Goal: Task Accomplishment & Management: Complete application form

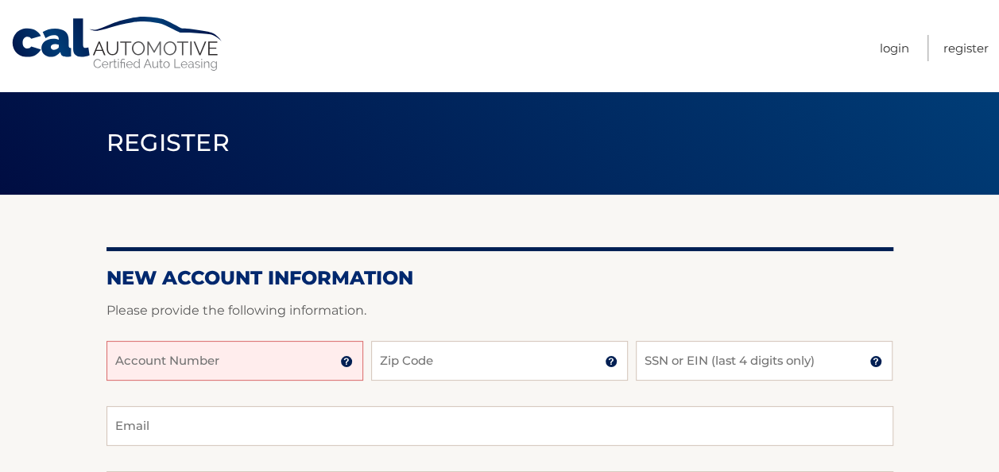
click at [218, 366] on input "Account Number" at bounding box center [234, 361] width 257 height 40
click at [346, 362] on img at bounding box center [346, 361] width 13 height 13
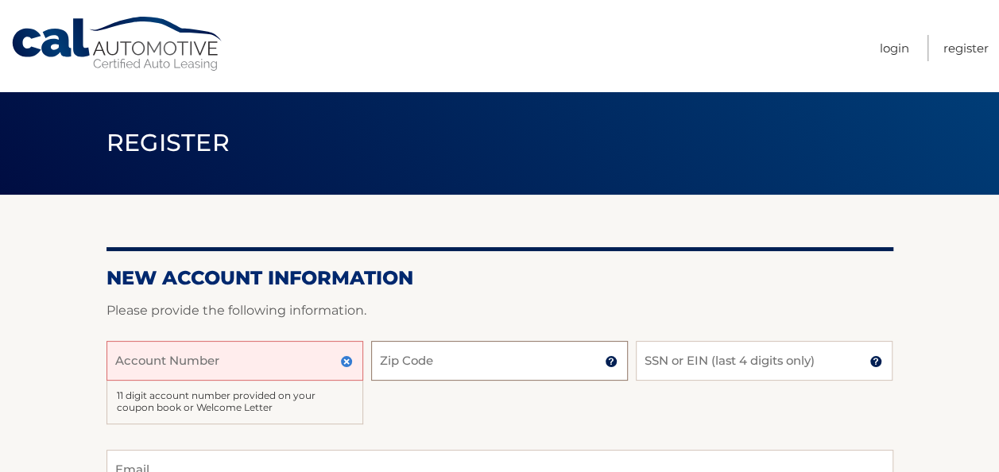
click at [387, 361] on input "Zip Code" at bounding box center [499, 361] width 257 height 40
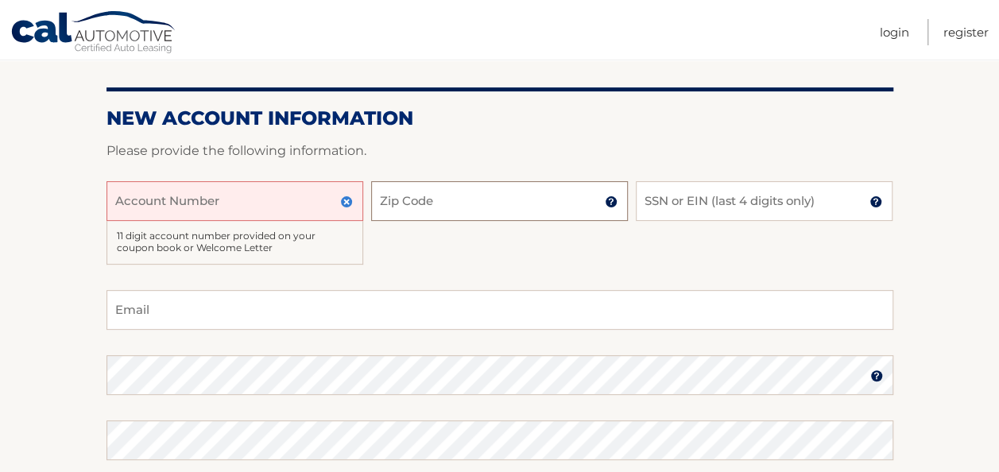
scroll to position [161, 0]
type input "14075"
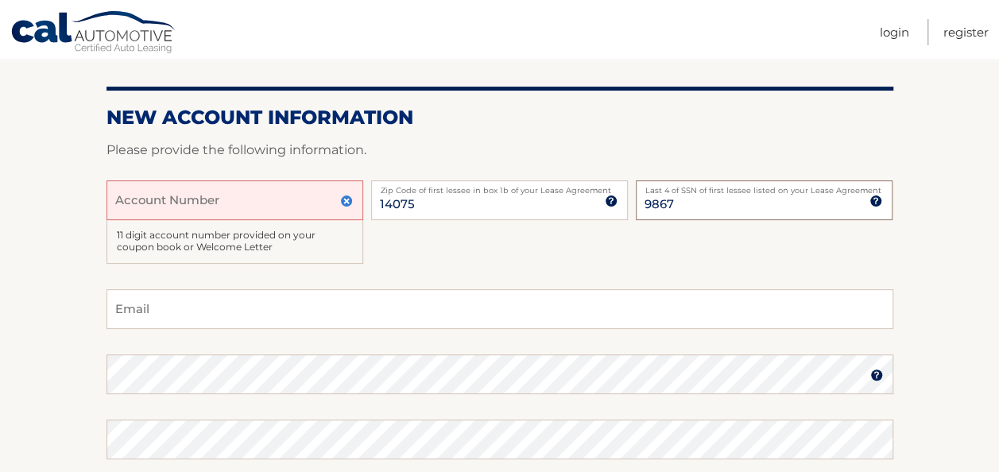
type input "9867"
click at [362, 314] on input "Email" at bounding box center [499, 309] width 787 height 40
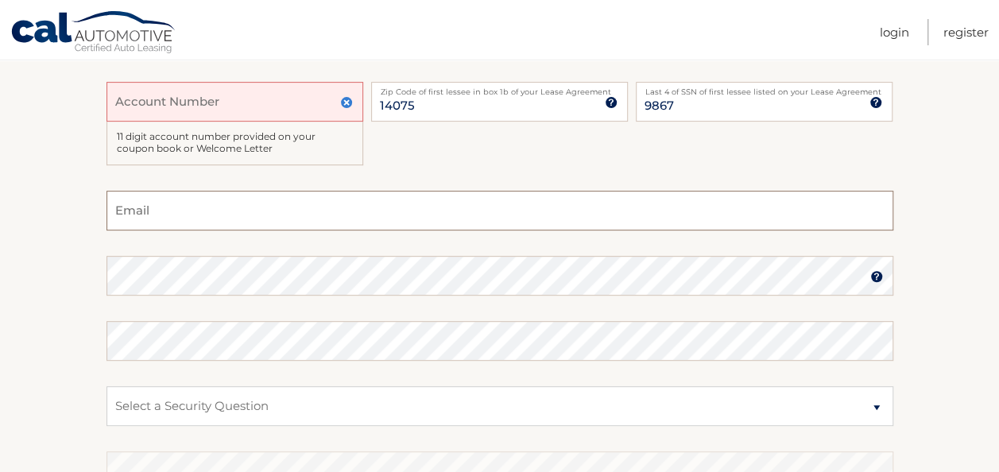
scroll to position [253, 0]
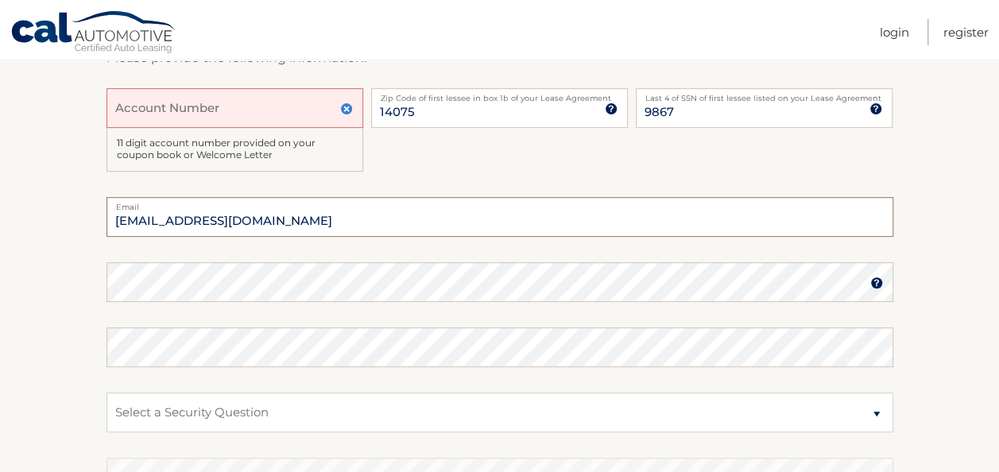
type input "hannahkolpack421@gmail.com"
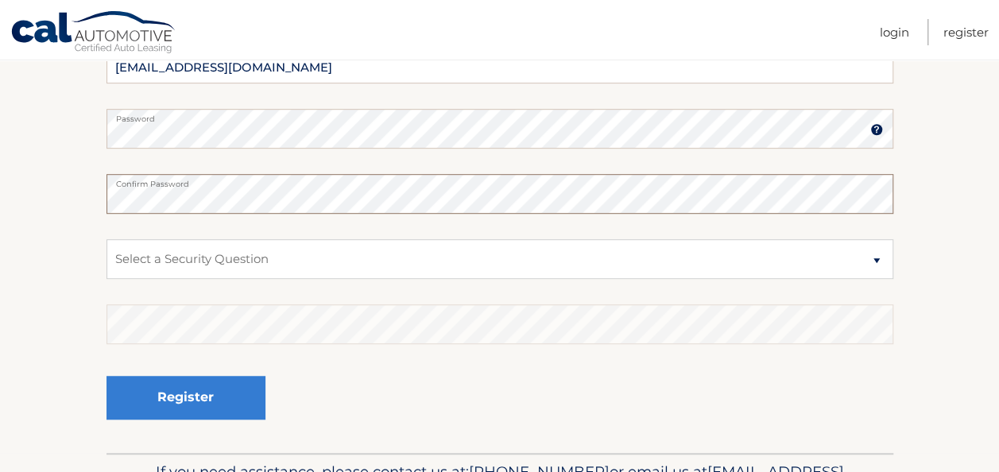
scroll to position [408, 0]
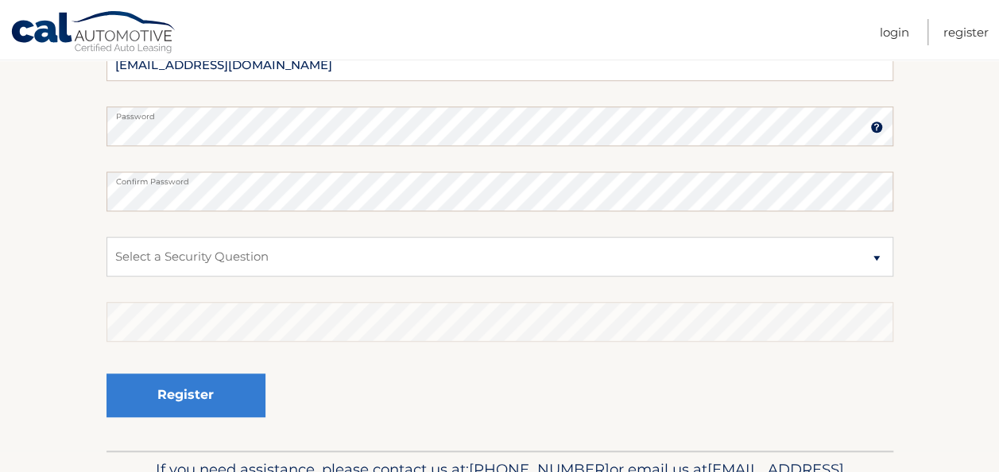
click at [316, 232] on fieldset "hannahkolpack421@gmail.com Email Password Password should be a minimum of 6 cha…" at bounding box center [499, 245] width 787 height 409
drag, startPoint x: 313, startPoint y: 245, endPoint x: 308, endPoint y: 229, distance: 16.6
click at [313, 245] on select "Select a Security Question What was the name of your elementary school? What is…" at bounding box center [499, 257] width 787 height 40
select select "4"
click at [106, 237] on select "Select a Security Question What was the name of your elementary school? What is…" at bounding box center [499, 257] width 787 height 40
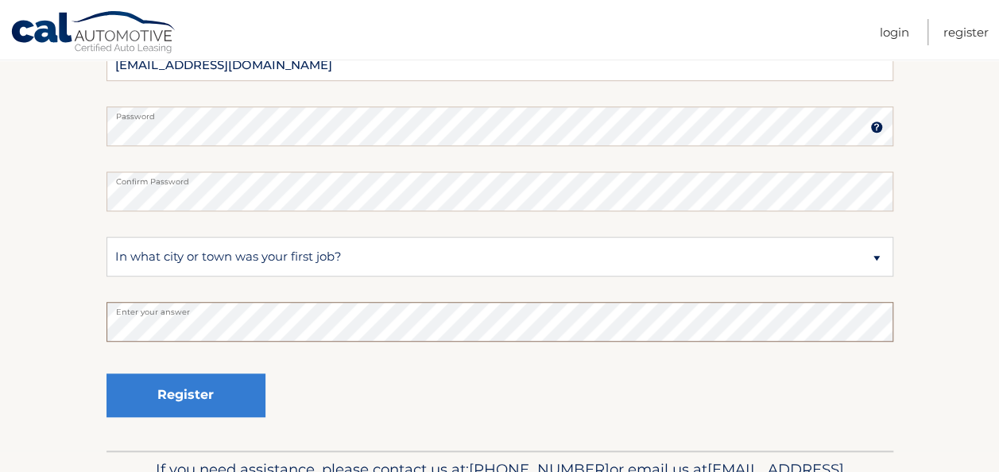
click at [106, 374] on button "Register" at bounding box center [185, 396] width 159 height 44
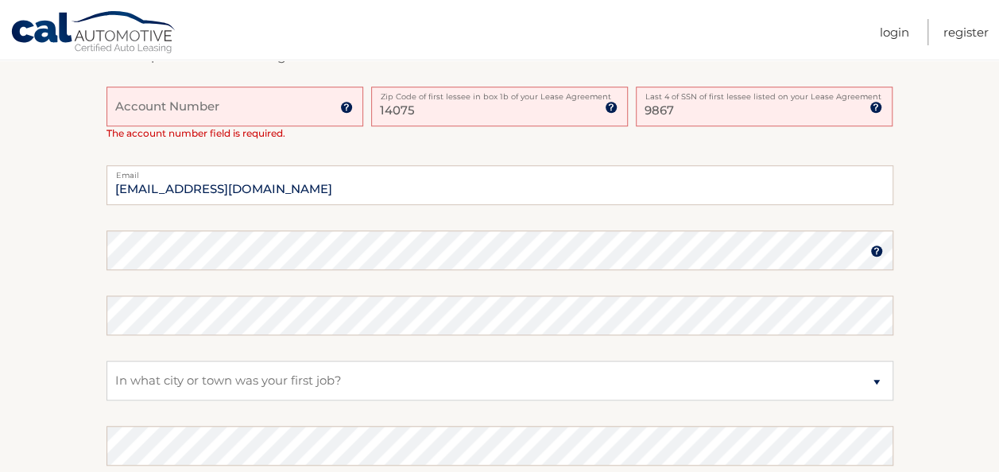
scroll to position [450, 0]
click at [243, 99] on input "Account Number" at bounding box center [234, 105] width 257 height 40
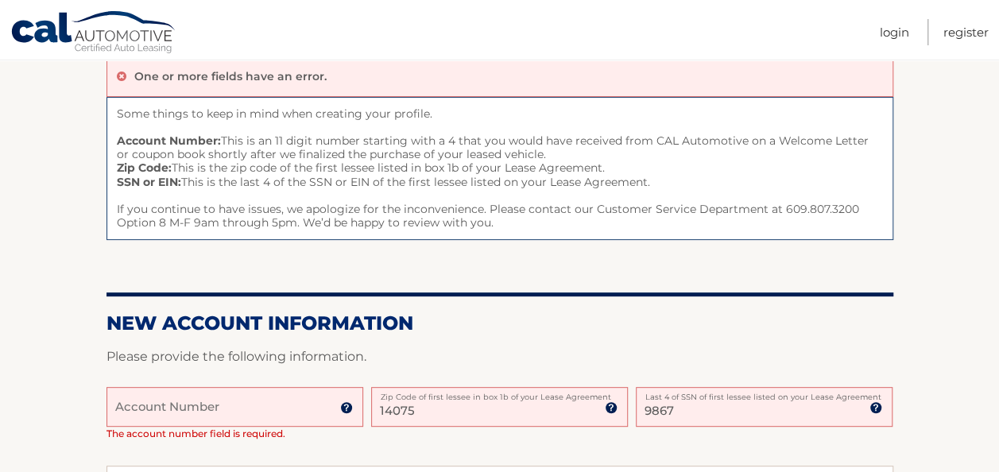
scroll to position [149, 0]
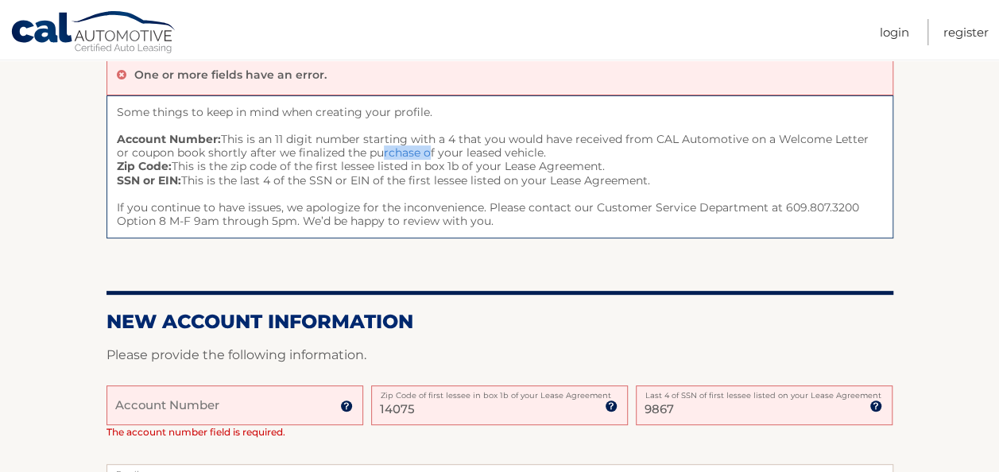
drag, startPoint x: 363, startPoint y: 148, endPoint x: 409, endPoint y: 157, distance: 47.1
click at [409, 157] on span "Some things to keep in mind when creating your profile. Account Number: This is…" at bounding box center [499, 167] width 787 height 144
drag, startPoint x: 409, startPoint y: 157, endPoint x: 430, endPoint y: 141, distance: 26.1
click at [430, 141] on span "Some things to keep in mind when creating your profile. Account Number: This is…" at bounding box center [499, 167] width 787 height 144
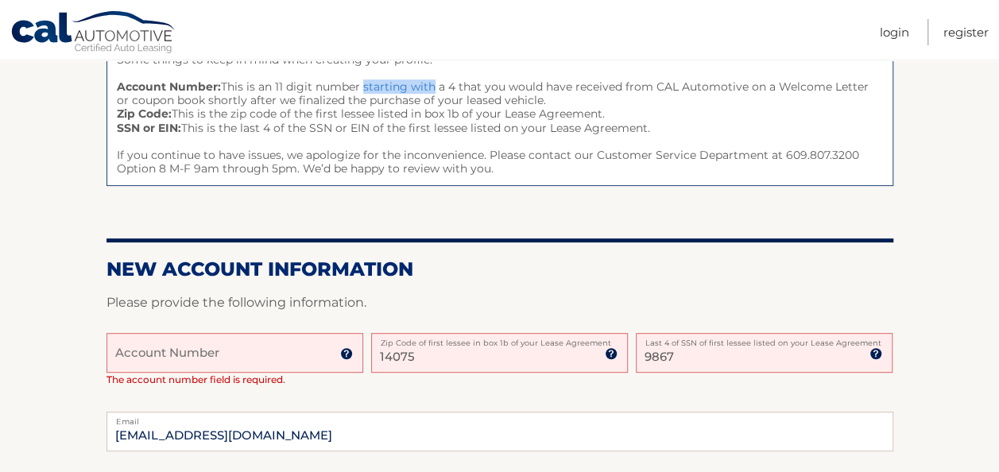
scroll to position [200, 0]
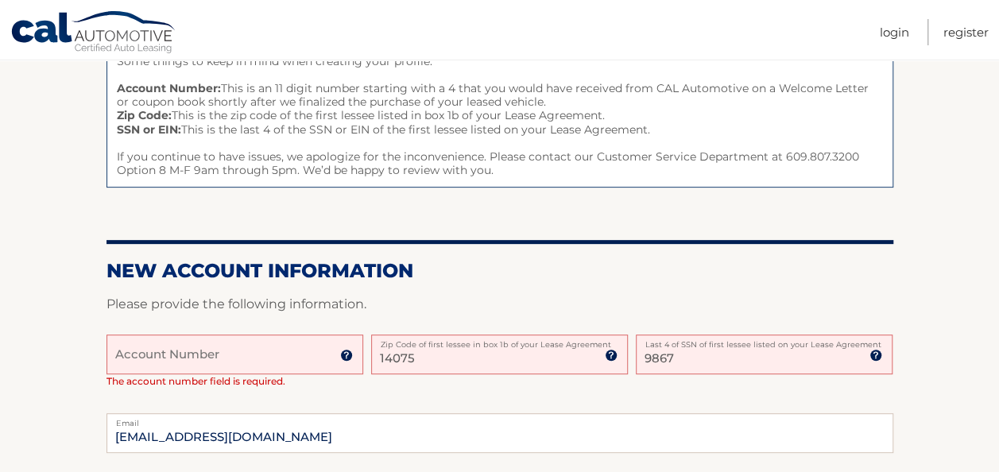
click at [180, 353] on input "Account Number" at bounding box center [234, 355] width 257 height 40
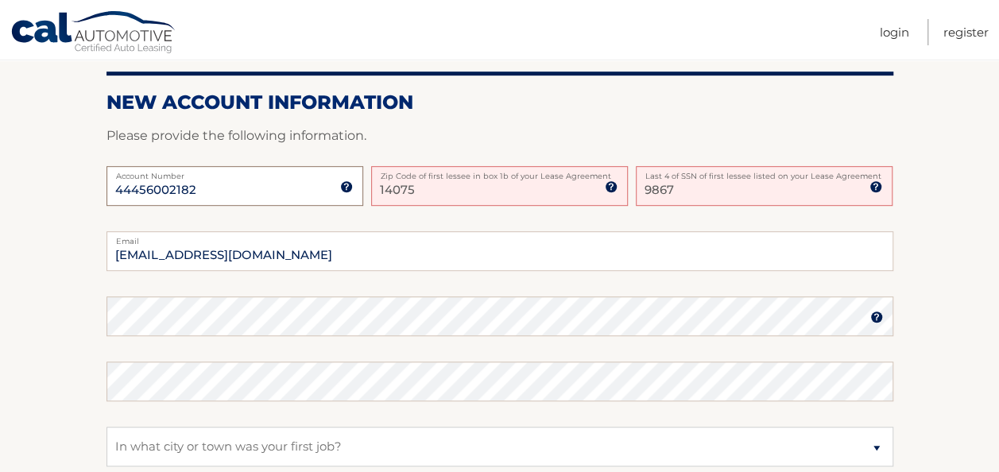
scroll to position [370, 0]
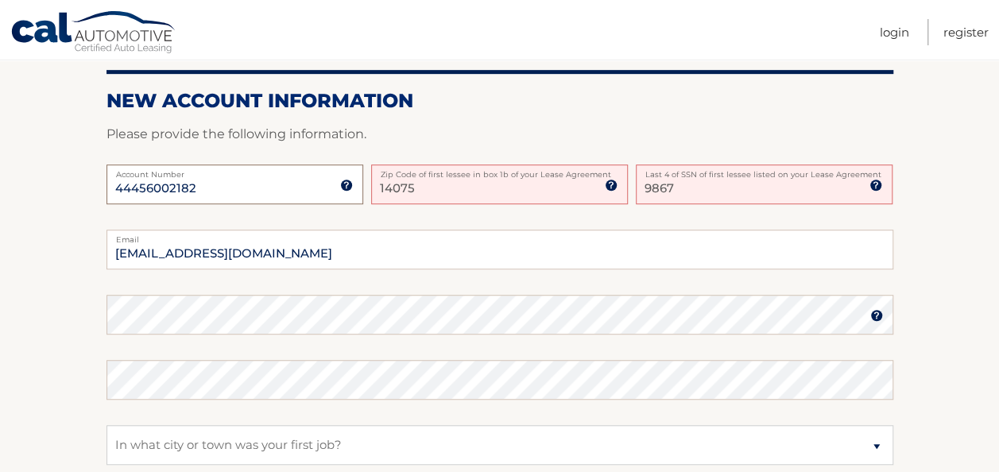
type input "44456002182"
click at [245, 443] on select "Select a Security Question What was the name of your elementary school? What is…" at bounding box center [499, 445] width 787 height 40
select select "1"
click at [106, 425] on select "Select a Security Question What was the name of your elementary school? What is…" at bounding box center [499, 445] width 787 height 40
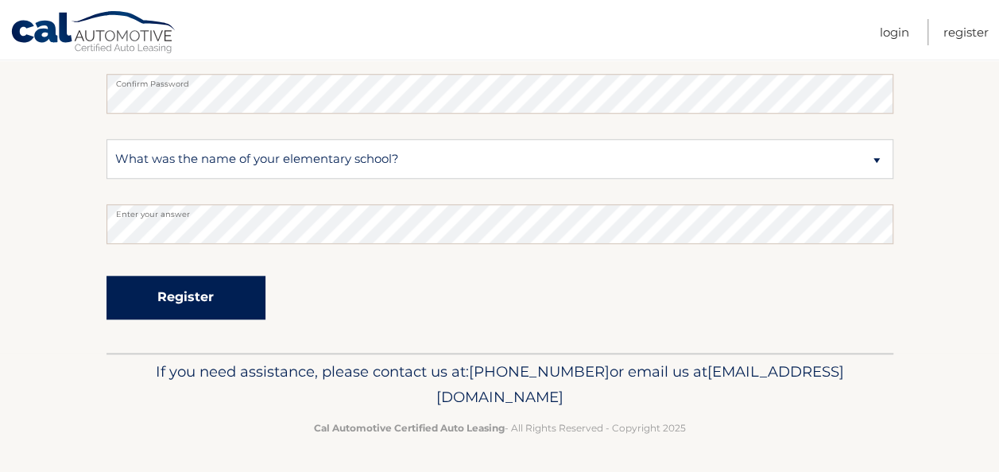
click at [191, 299] on button "Register" at bounding box center [185, 298] width 159 height 44
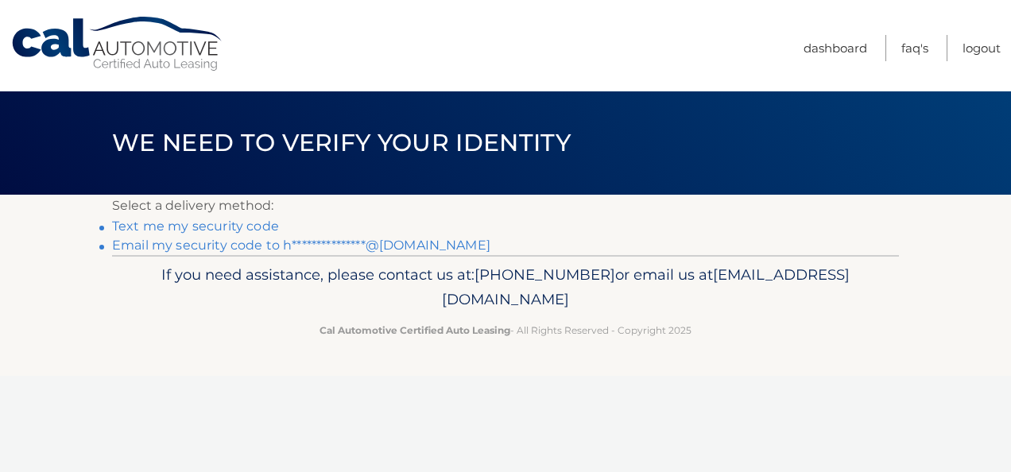
click at [213, 227] on link "Text me my security code" at bounding box center [195, 226] width 167 height 15
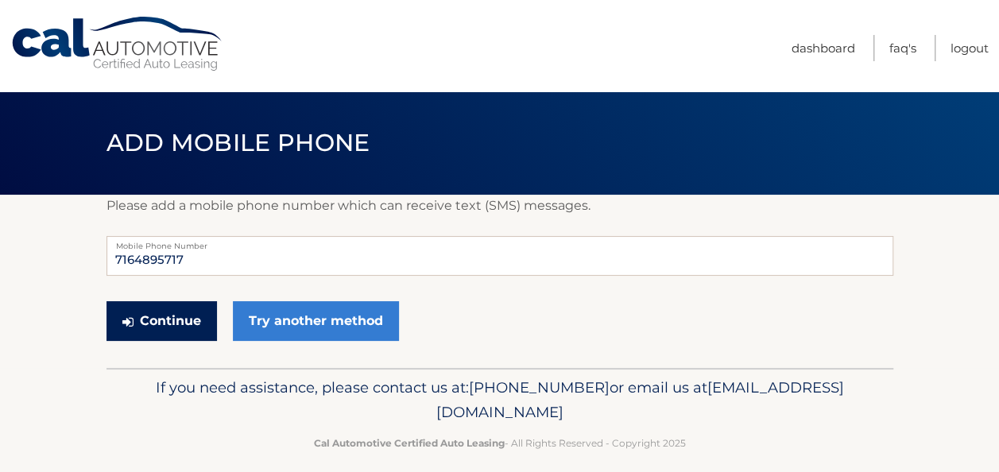
click at [172, 316] on button "Continue" at bounding box center [161, 321] width 110 height 40
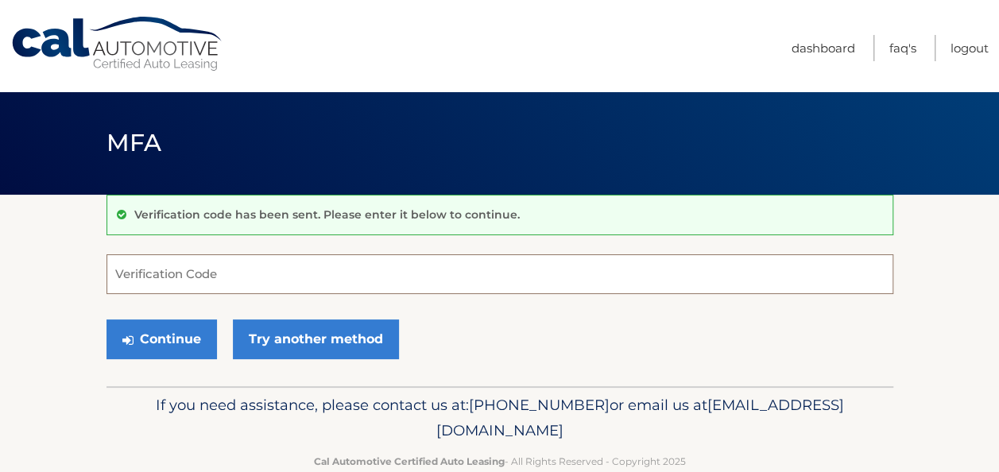
click at [254, 284] on input "Verification Code" at bounding box center [499, 274] width 787 height 40
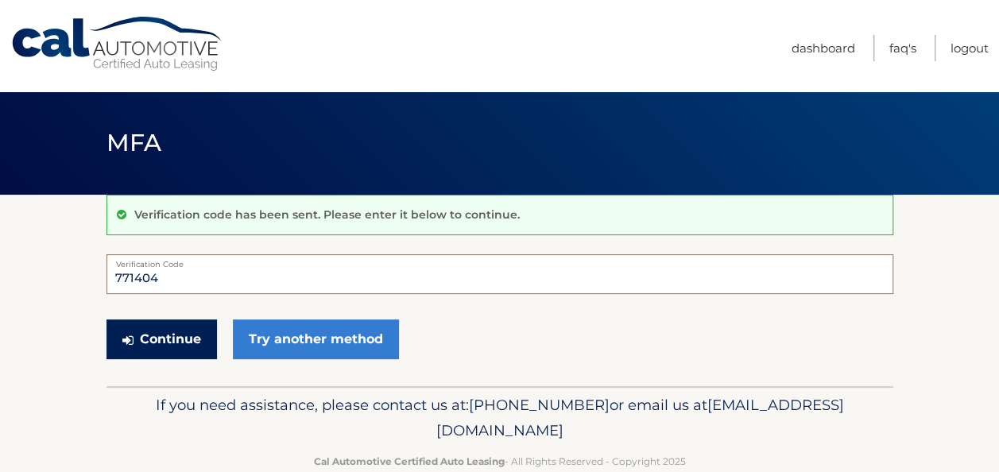
type input "771404"
click at [168, 340] on button "Continue" at bounding box center [161, 339] width 110 height 40
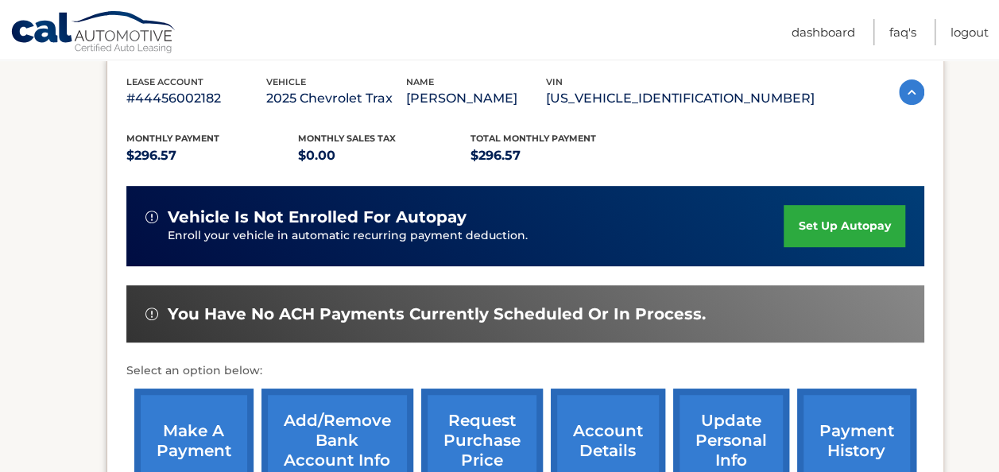
scroll to position [325, 0]
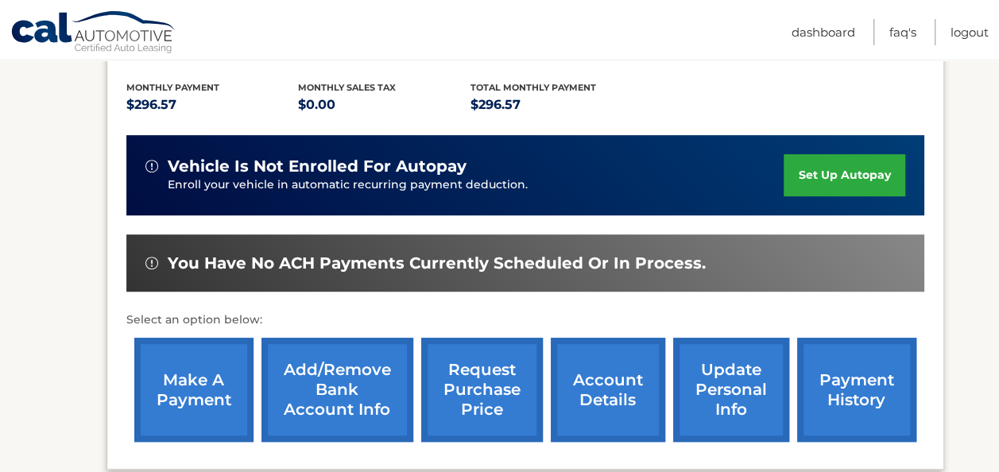
click at [859, 162] on link "set up autopay" at bounding box center [844, 175] width 121 height 42
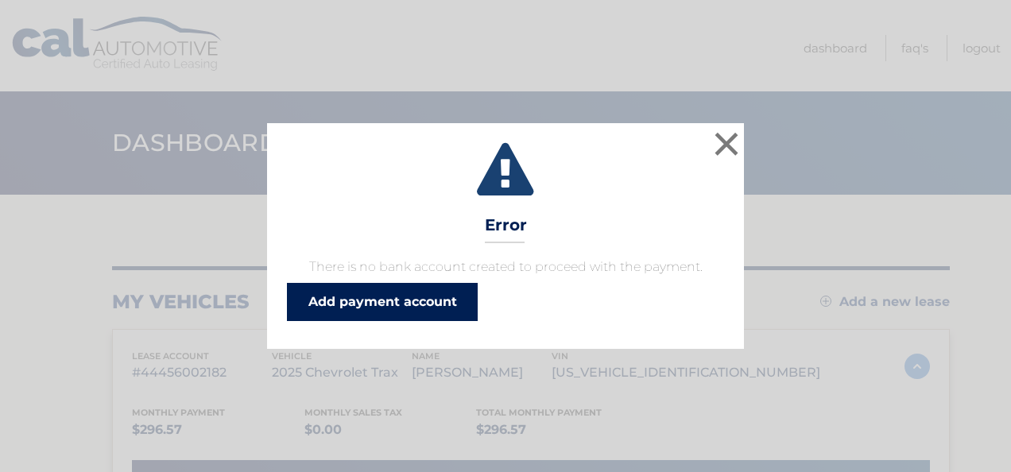
click at [359, 300] on link "Add payment account" at bounding box center [382, 302] width 191 height 38
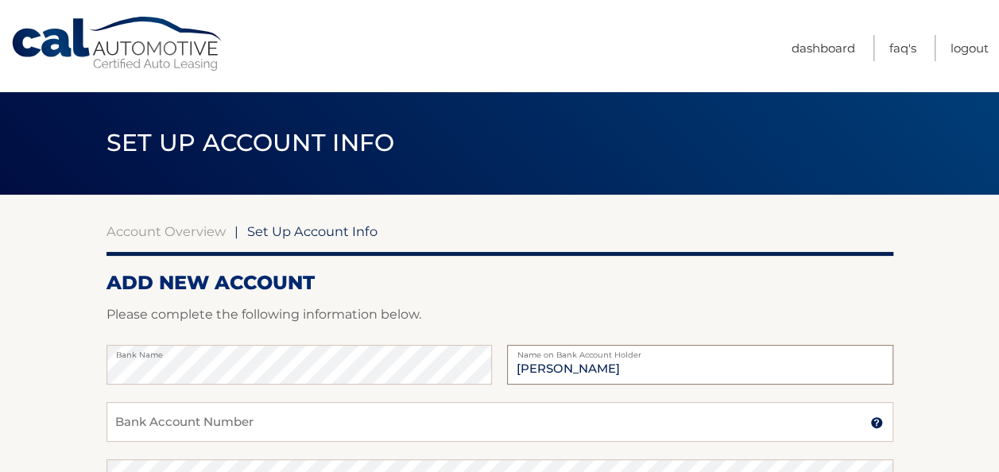
type input "[PERSON_NAME]"
click at [302, 426] on input "Bank Account Number" at bounding box center [499, 422] width 787 height 40
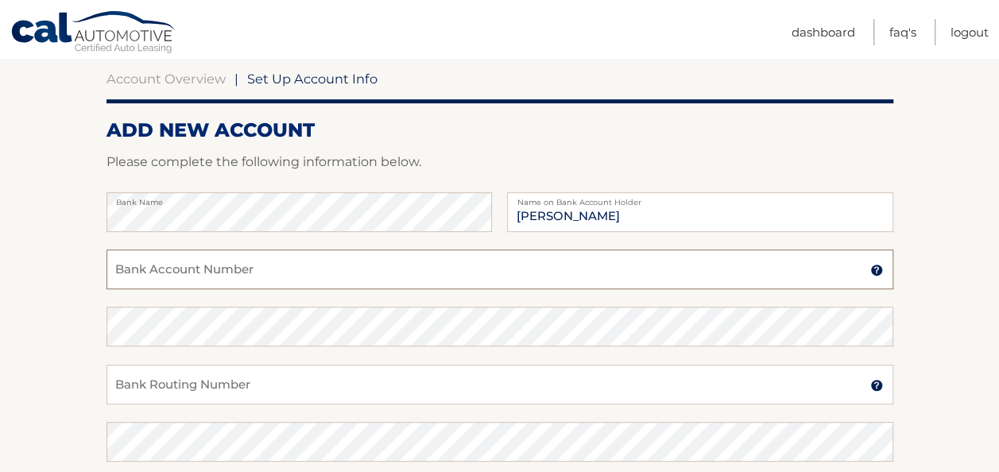
scroll to position [156, 0]
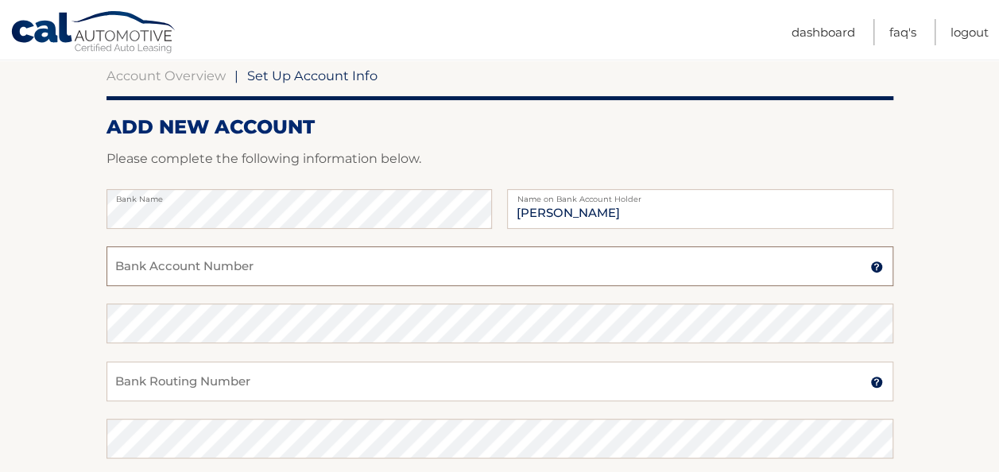
type input "0"
type input "4020759676"
drag, startPoint x: 209, startPoint y: 389, endPoint x: 53, endPoint y: 386, distance: 155.8
click at [53, 386] on section "Account Overview | Set Up Account Info ADD NEW ACCOUNT Please complete the foll…" at bounding box center [499, 342] width 999 height 606
type input "4020759676"
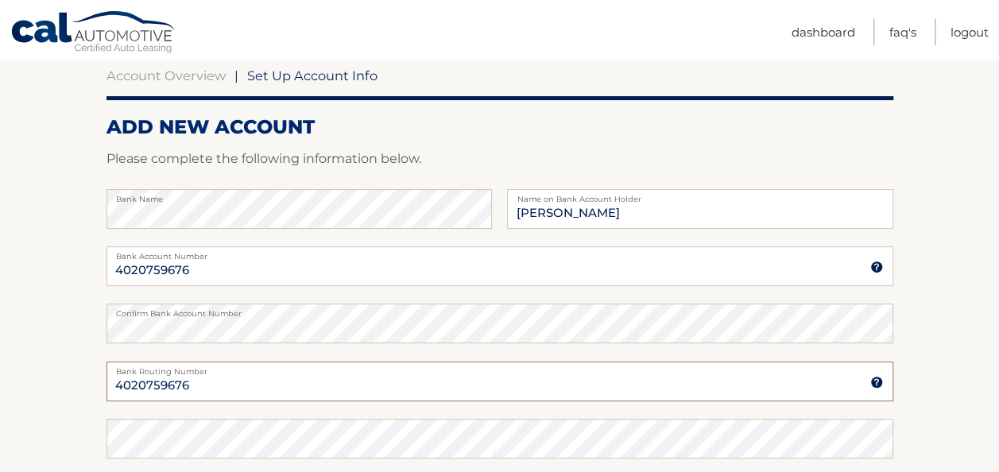
drag, startPoint x: 229, startPoint y: 385, endPoint x: 21, endPoint y: 380, distance: 207.5
click at [21, 380] on section "Account Overview | Set Up Account Info ADD NEW ACCOUNT Please complete the foll…" at bounding box center [499, 342] width 999 height 606
type input "021313103"
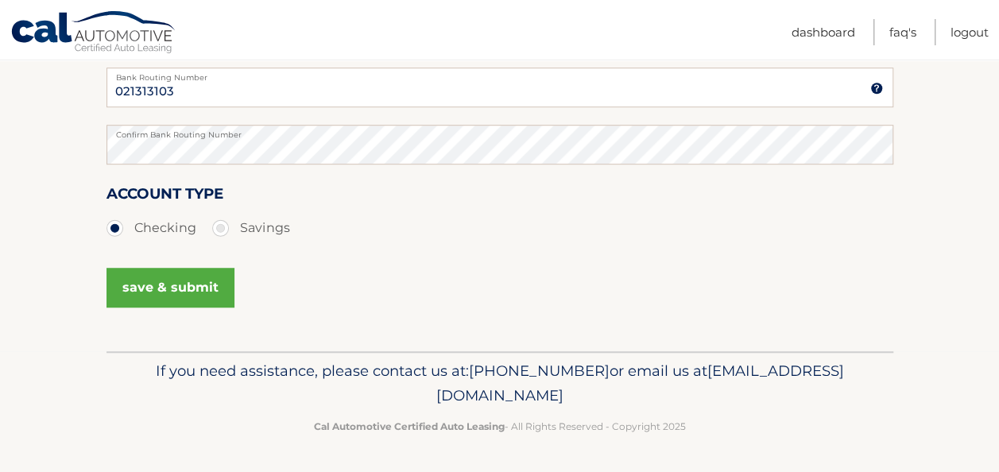
click at [182, 287] on button "save & submit" at bounding box center [170, 288] width 128 height 40
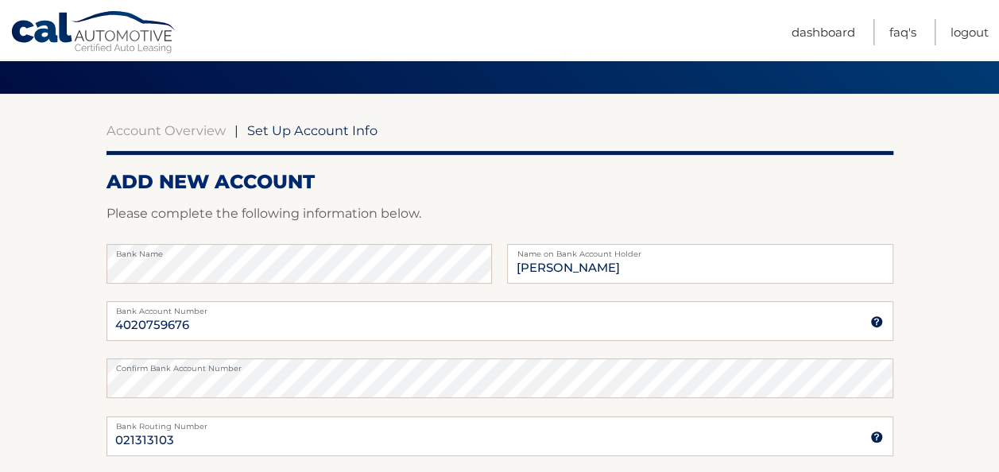
scroll to position [100, 0]
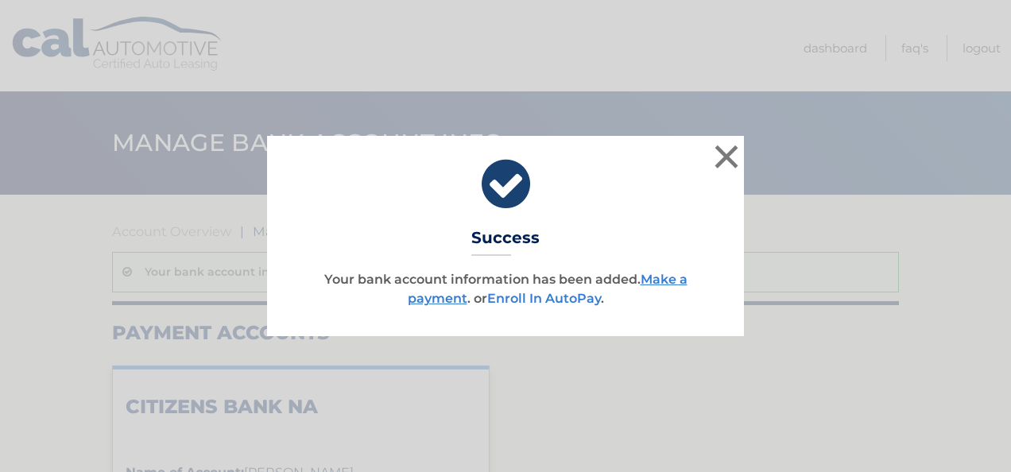
click at [561, 293] on link "Enroll In AutoPay" at bounding box center [544, 298] width 114 height 15
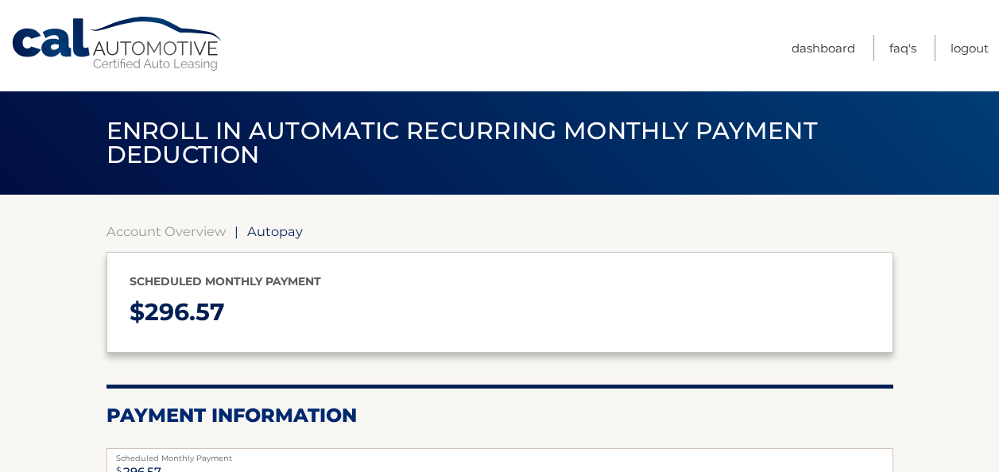
select select "N2NkNDc4NzMtZmJhMy00ZWI3LWIwNjktNzZmNmQxMjFiOWE0"
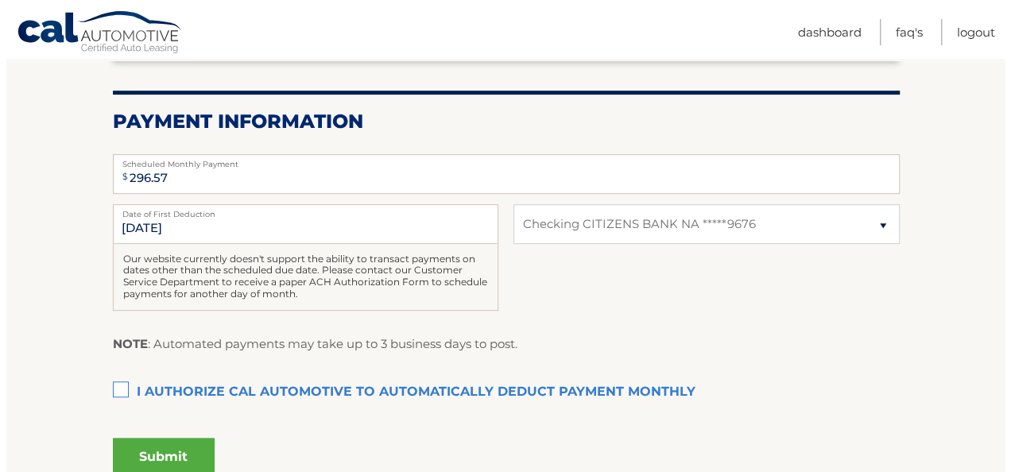
scroll to position [311, 0]
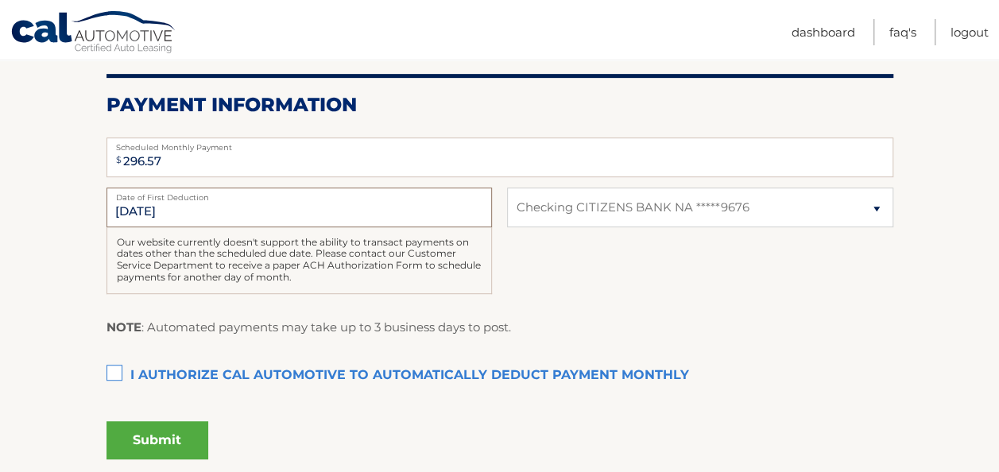
click at [307, 209] on input "[DATE]" at bounding box center [298, 208] width 385 height 40
click at [144, 208] on input "[DATE]" at bounding box center [298, 208] width 385 height 40
click at [137, 372] on label "I authorize cal automotive to automatically deduct payment monthly This checkbo…" at bounding box center [499, 376] width 787 height 32
click at [0, 0] on input "I authorize cal automotive to automatically deduct payment monthly This checkbo…" at bounding box center [0, 0] width 0 height 0
click at [133, 442] on button "Submit" at bounding box center [157, 440] width 102 height 38
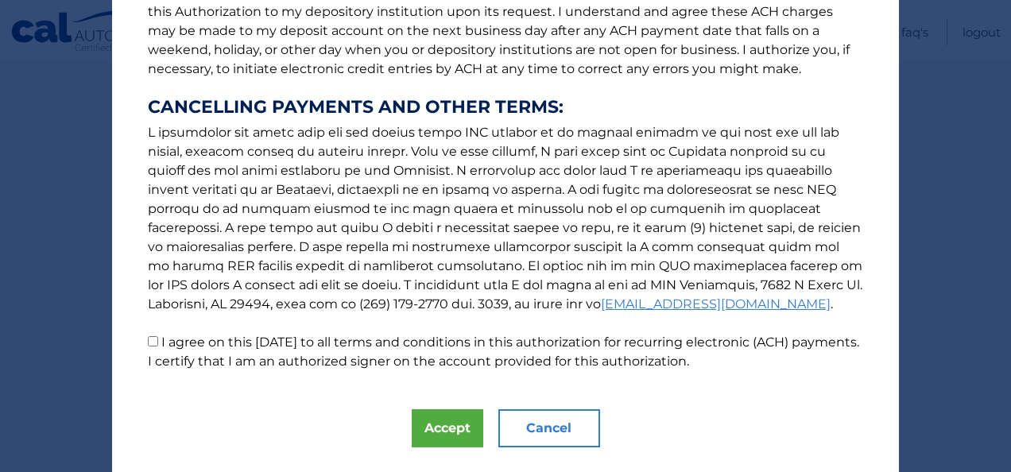
scroll to position [242, 0]
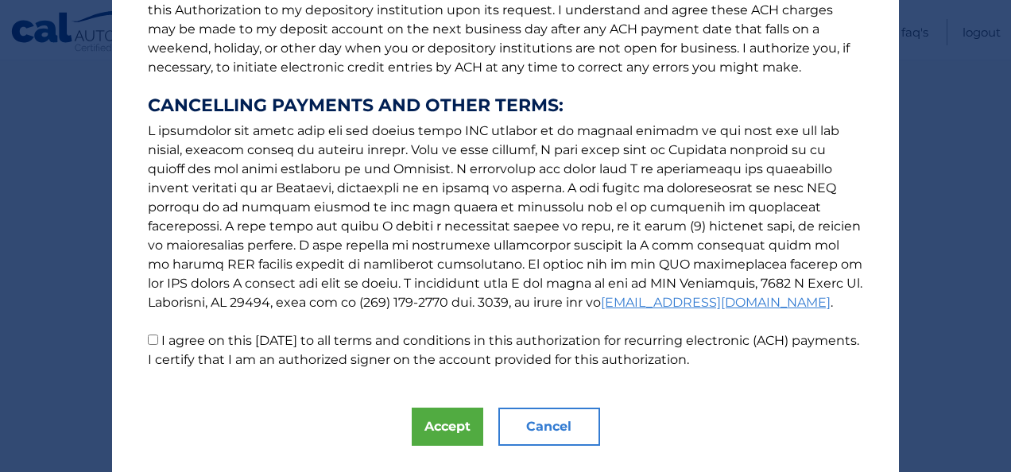
click at [331, 343] on label "I agree on this 09/22/2025 to all terms and conditions in this authorization fo…" at bounding box center [503, 350] width 711 height 34
click at [158, 343] on input "I agree on this 09/22/2025 to all terms and conditions in this authorization fo…" at bounding box center [153, 340] width 10 height 10
checkbox input "true"
click at [451, 407] on div "The words "I" "me" and "my" mean any identified Customer who signs this Authori…" at bounding box center [505, 133] width 787 height 751
click at [456, 424] on button "Accept" at bounding box center [448, 427] width 72 height 38
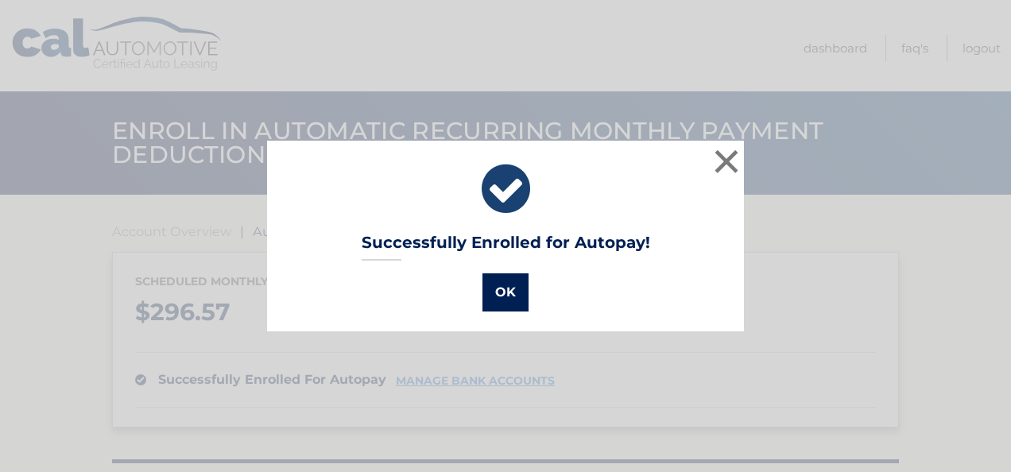
click at [505, 292] on button "OK" at bounding box center [505, 292] width 46 height 38
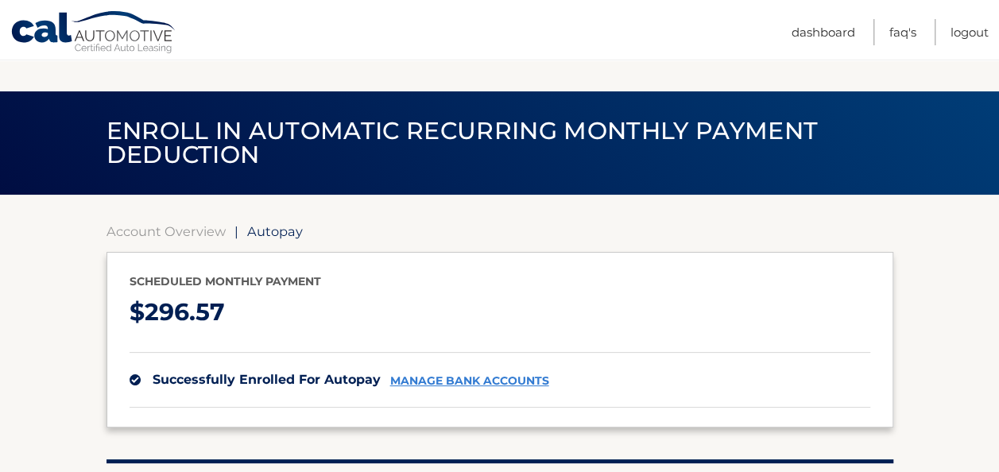
scroll to position [236, 0]
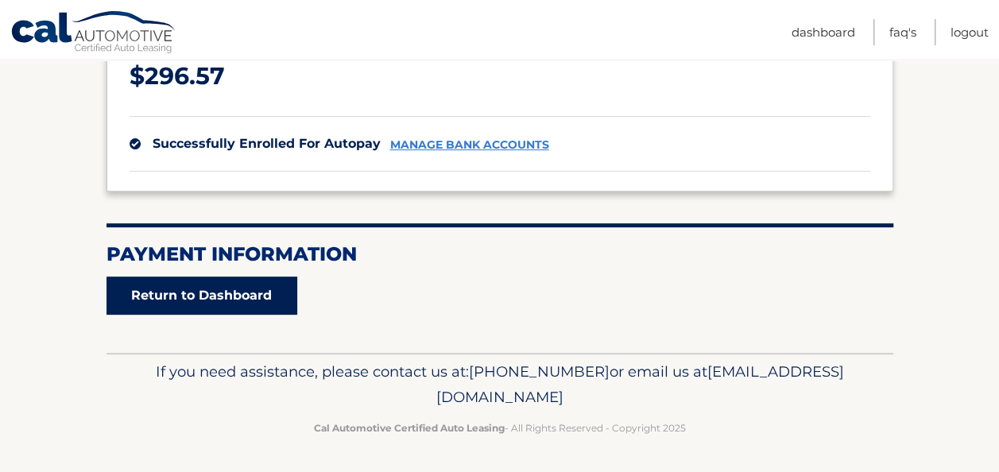
click at [176, 283] on link "Return to Dashboard" at bounding box center [201, 296] width 191 height 38
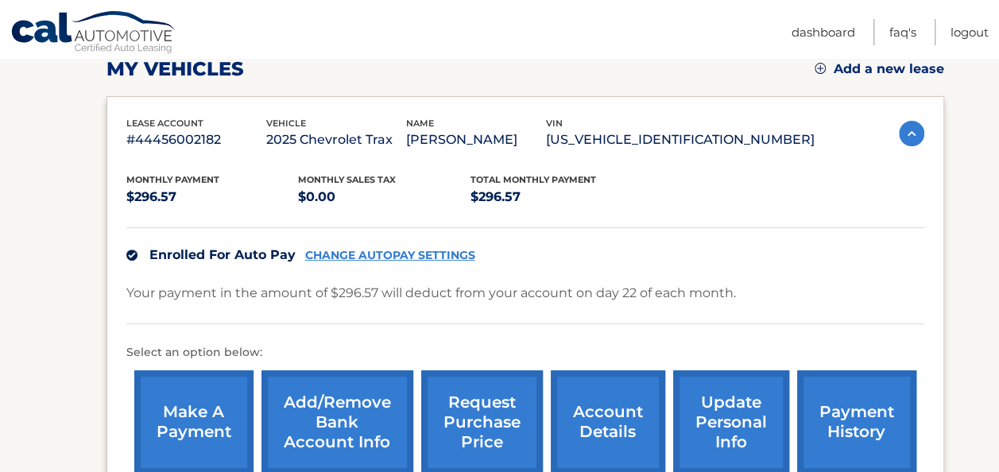
scroll to position [254, 0]
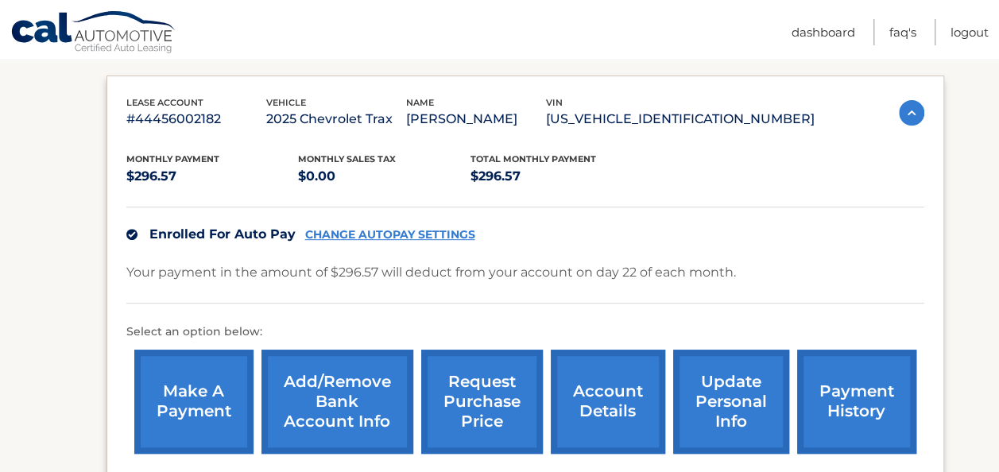
click at [195, 383] on link "make a payment" at bounding box center [193, 402] width 119 height 104
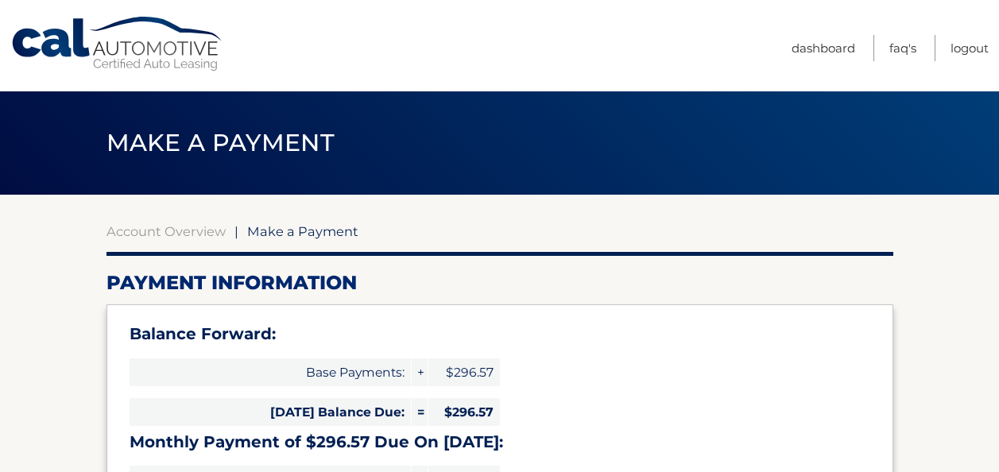
select select "N2NkNDc4NzMtZmJhMy00ZWI3LWIwNjktNzZmNmQxMjFiOWE0"
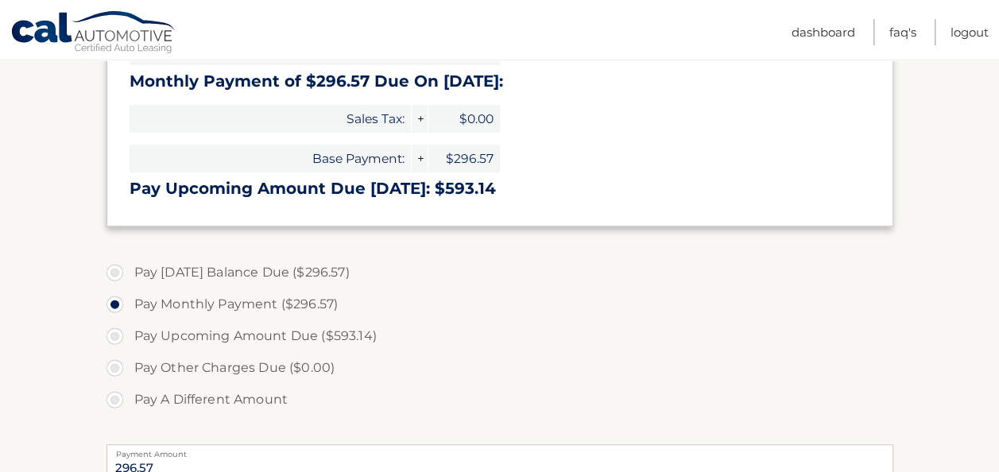
scroll to position [365, 0]
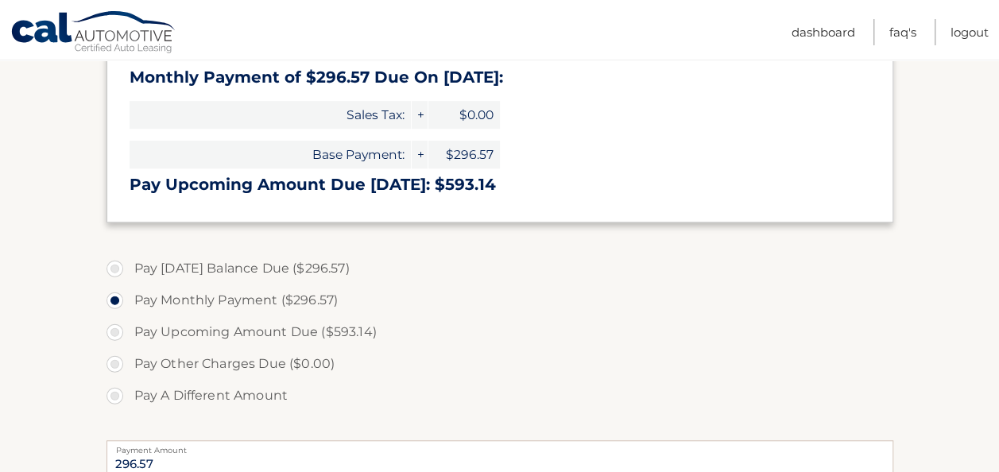
click at [265, 263] on label "Pay [DATE] Balance Due ($296.57)" at bounding box center [499, 269] width 787 height 32
click at [129, 263] on input "Pay [DATE] Balance Due ($296.57)" at bounding box center [121, 265] width 16 height 25
radio input "true"
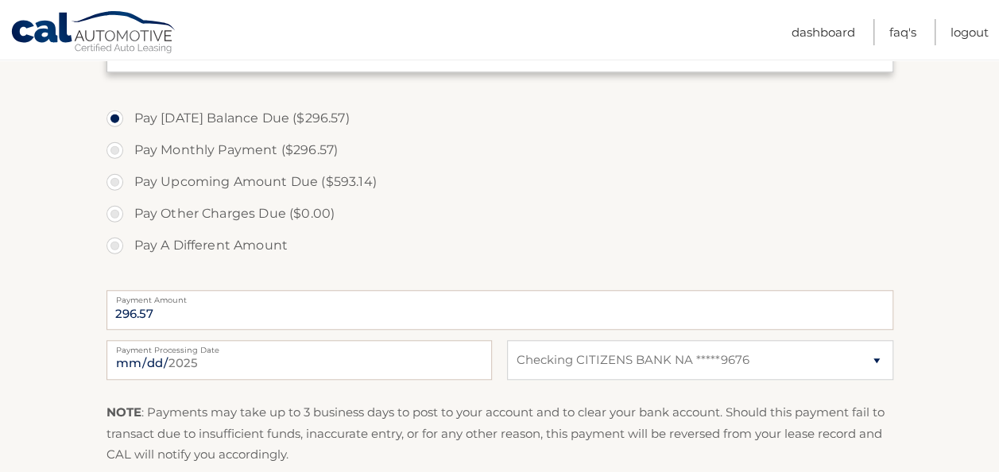
scroll to position [516, 0]
click at [261, 149] on label "Pay Monthly Payment ($296.57)" at bounding box center [499, 150] width 787 height 32
click at [129, 149] on input "Pay Monthly Payment ($296.57)" at bounding box center [121, 146] width 16 height 25
radio input "true"
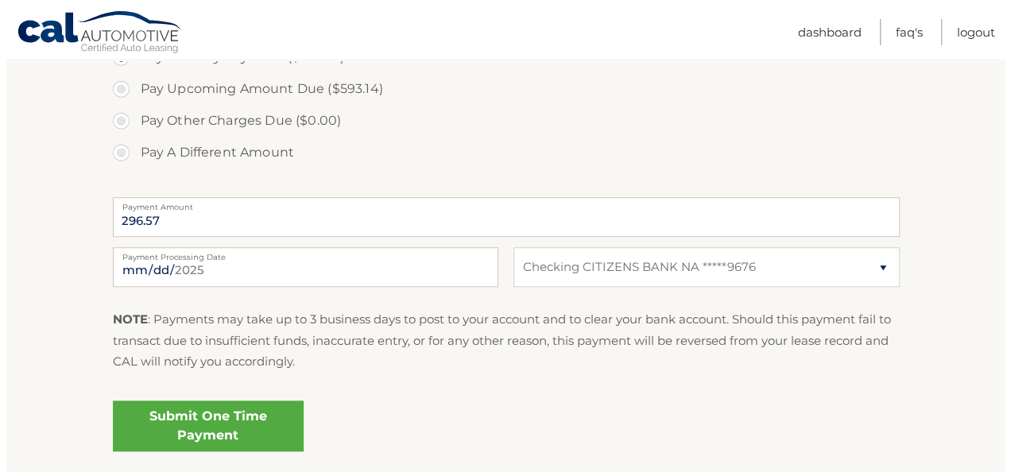
scroll to position [615, 0]
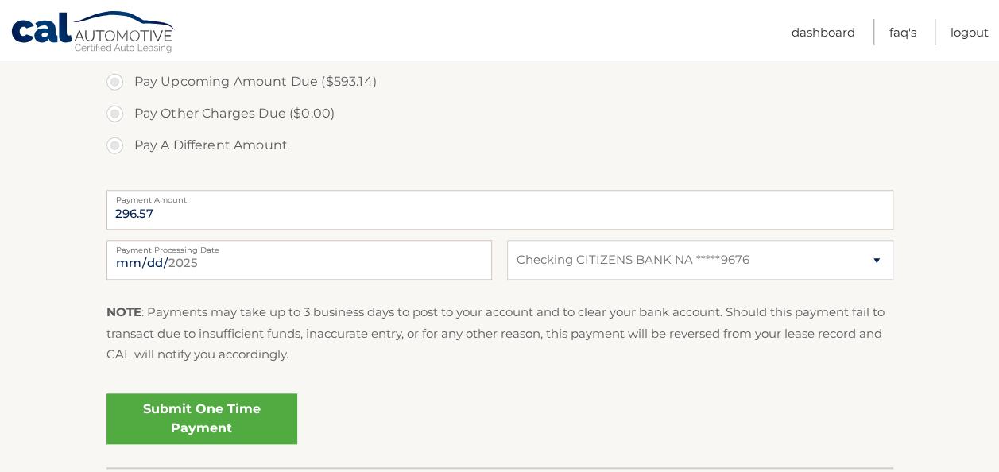
click at [192, 434] on link "Submit One Time Payment" at bounding box center [201, 418] width 191 height 51
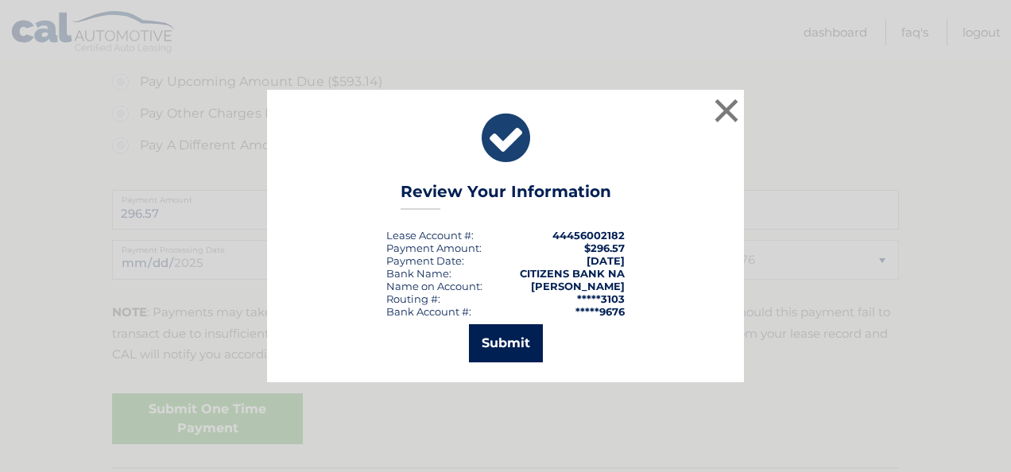
click at [502, 333] on button "Submit" at bounding box center [506, 343] width 74 height 38
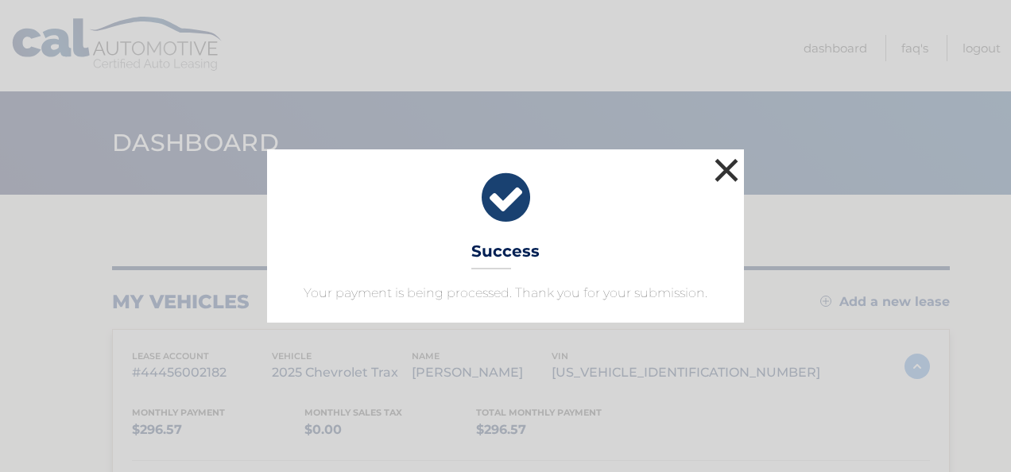
click at [732, 165] on button "×" at bounding box center [726, 170] width 32 height 32
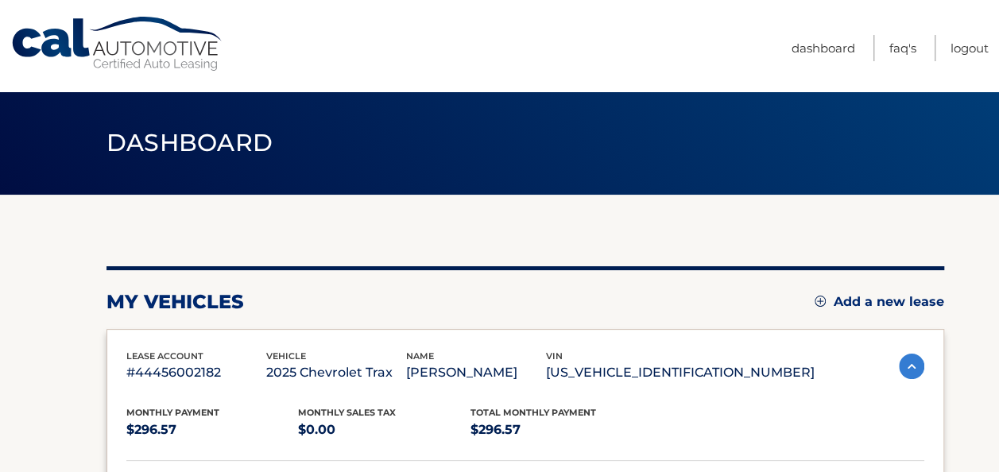
drag, startPoint x: 732, startPoint y: 165, endPoint x: 590, endPoint y: 35, distance: 192.3
click at [613, 94] on header "Dashboard" at bounding box center [499, 142] width 787 height 103
